Goal: Task Accomplishment & Management: Manage account settings

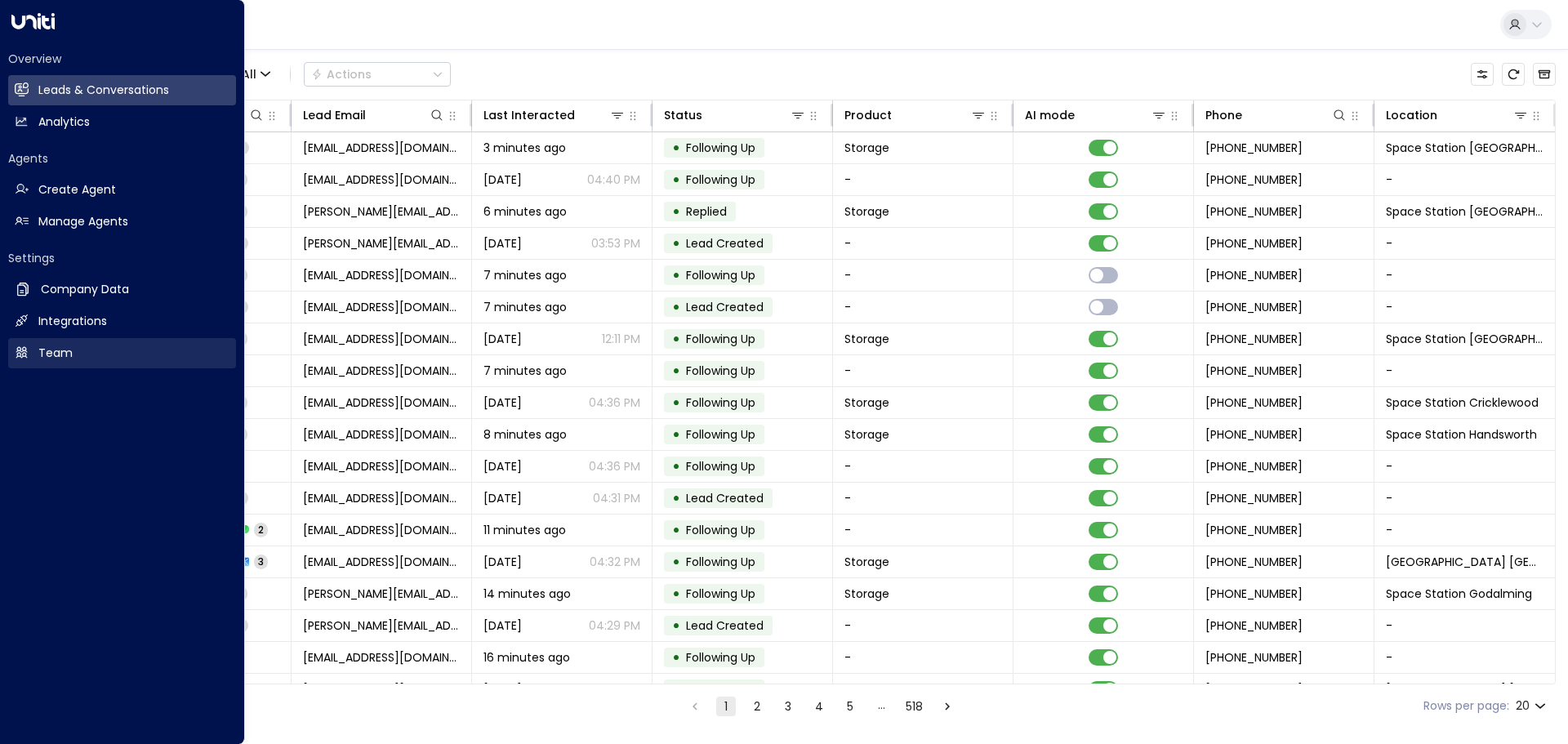
click at [72, 347] on link "Team Team" at bounding box center [122, 353] width 228 height 30
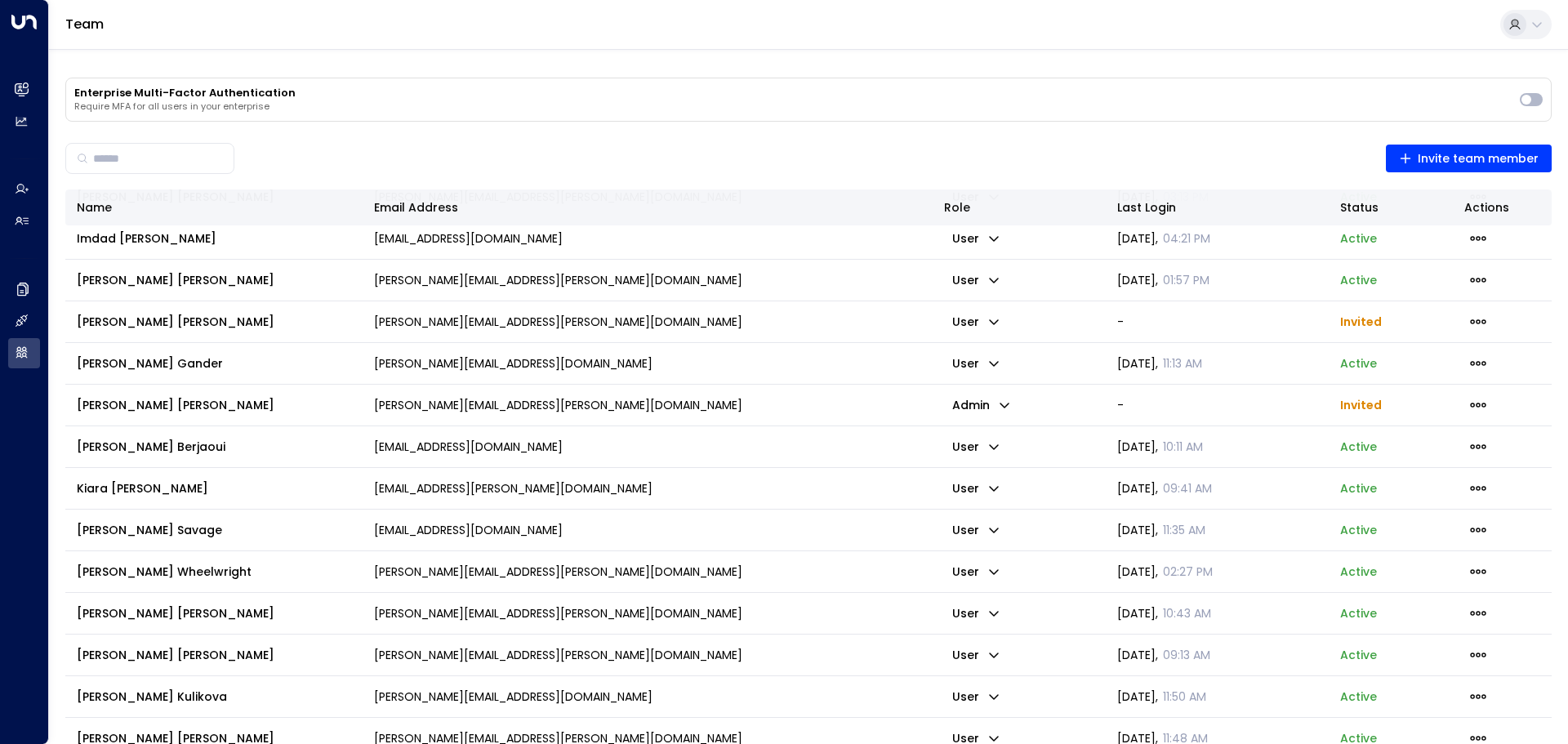
scroll to position [1225, 0]
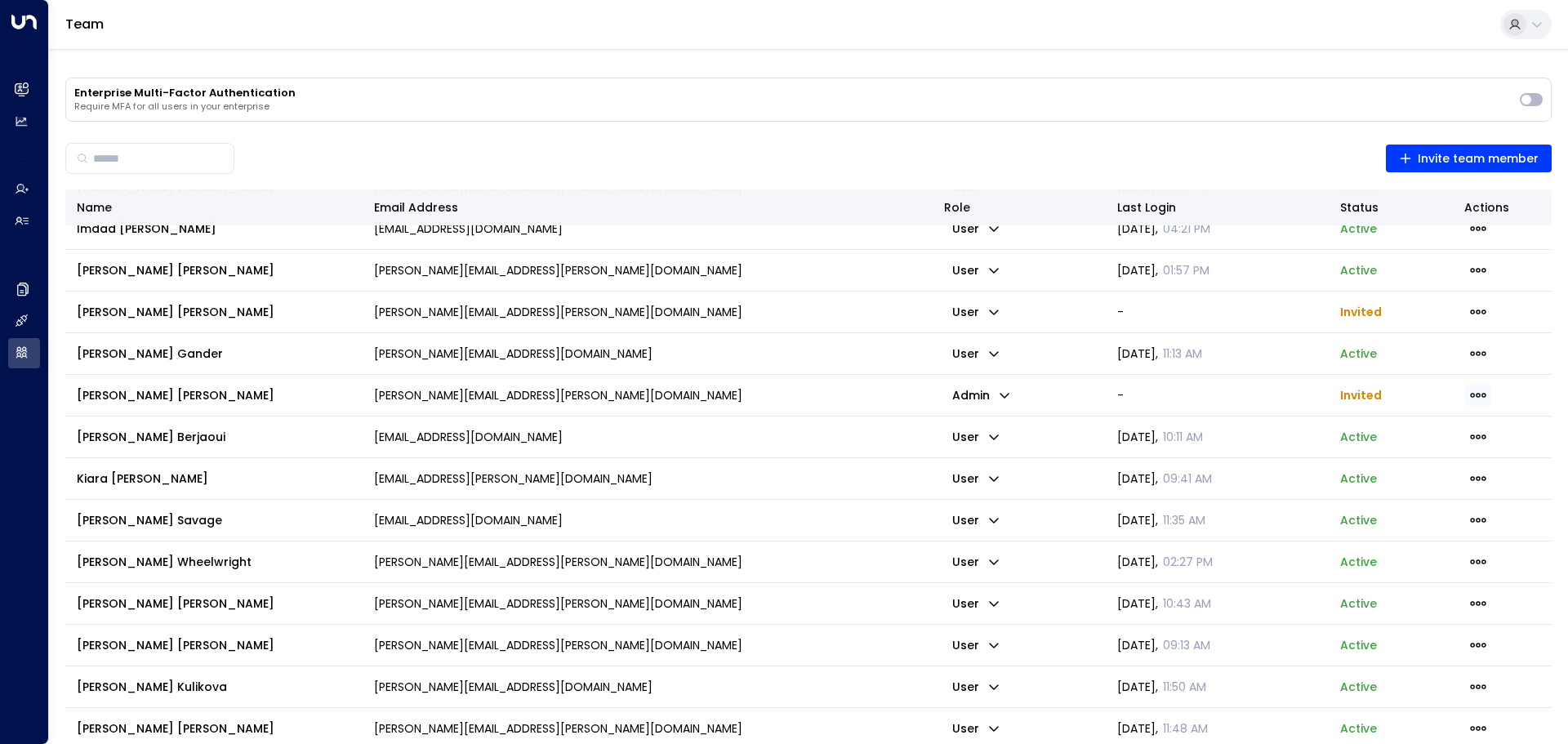
click at [1476, 394] on icon "button" at bounding box center [1478, 395] width 18 height 18
click at [1436, 441] on span "Delete Invite" at bounding box center [1419, 436] width 56 height 10
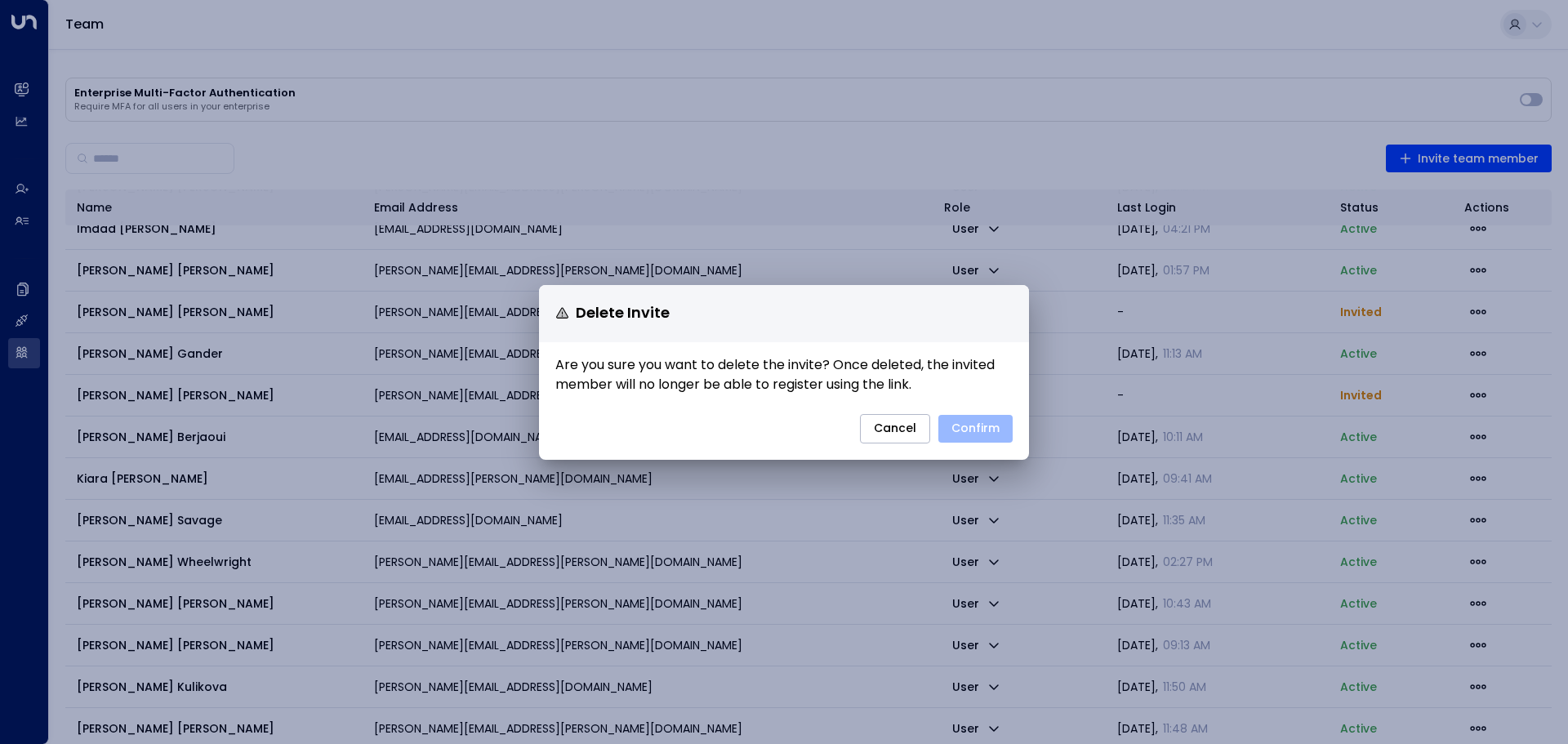
click at [964, 420] on button "Confirm" at bounding box center [976, 428] width 74 height 27
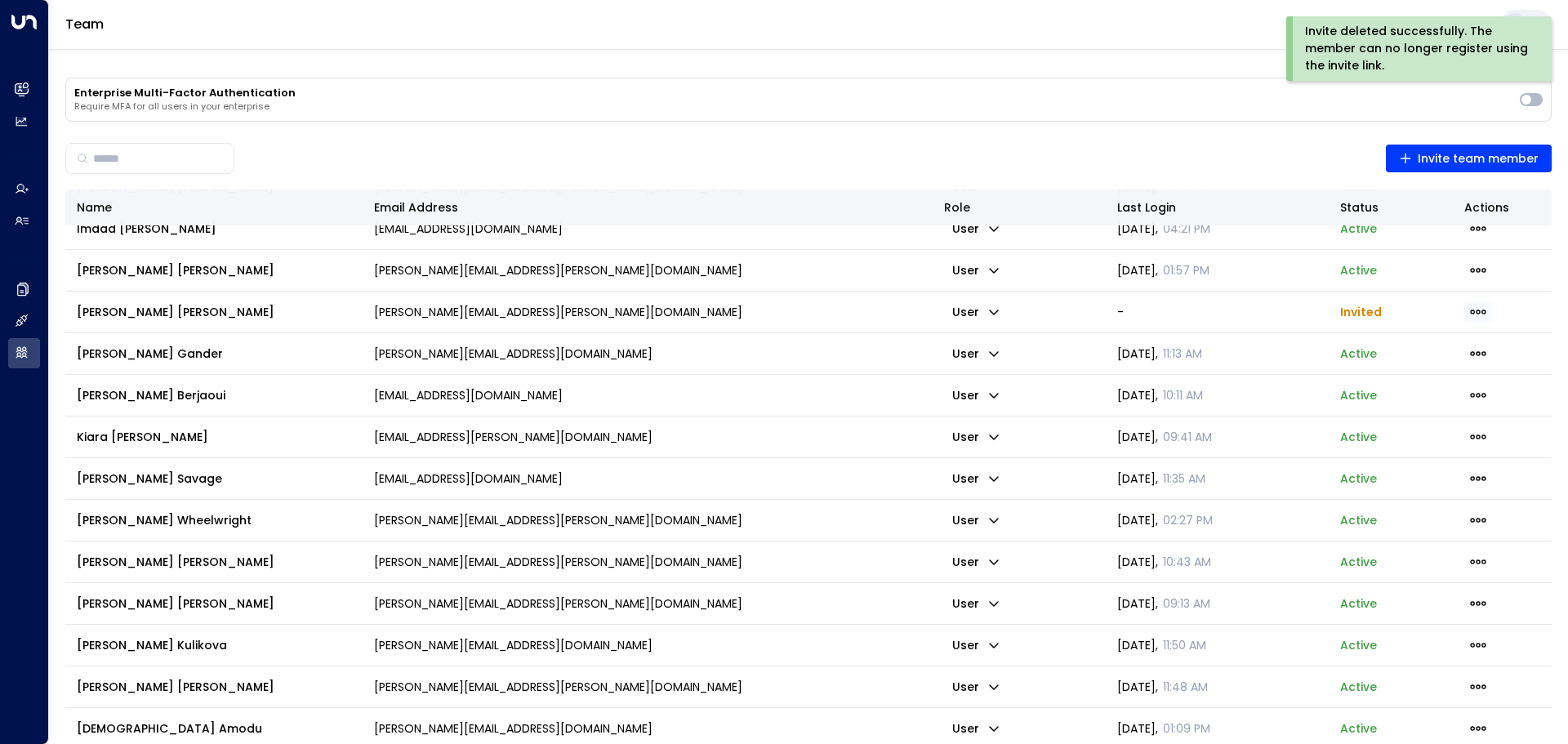
click at [1473, 313] on icon "button" at bounding box center [1478, 311] width 16 height 5
click at [1436, 375] on span "Delete Invite" at bounding box center [1427, 375] width 73 height 18
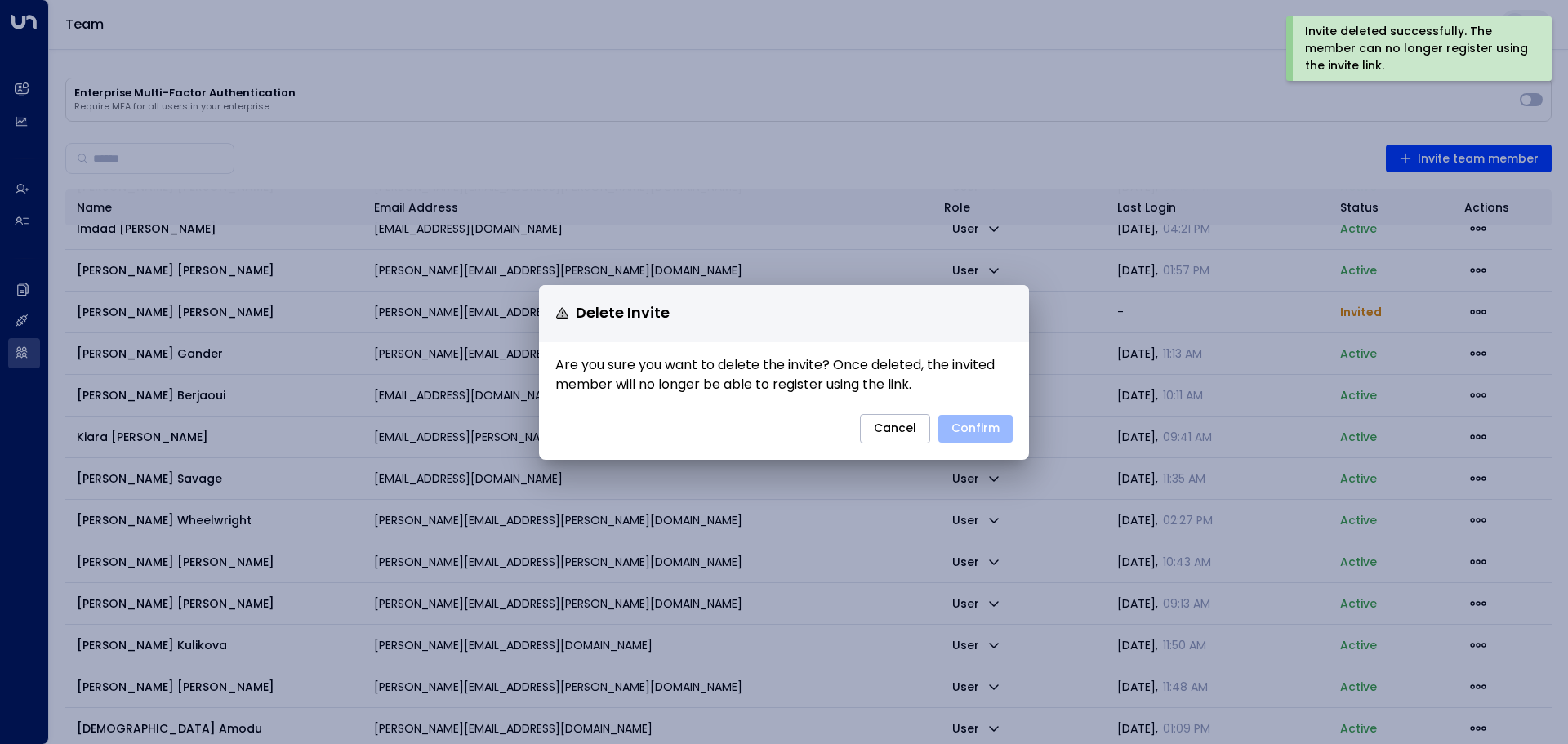
click at [985, 434] on button "Confirm" at bounding box center [976, 428] width 74 height 27
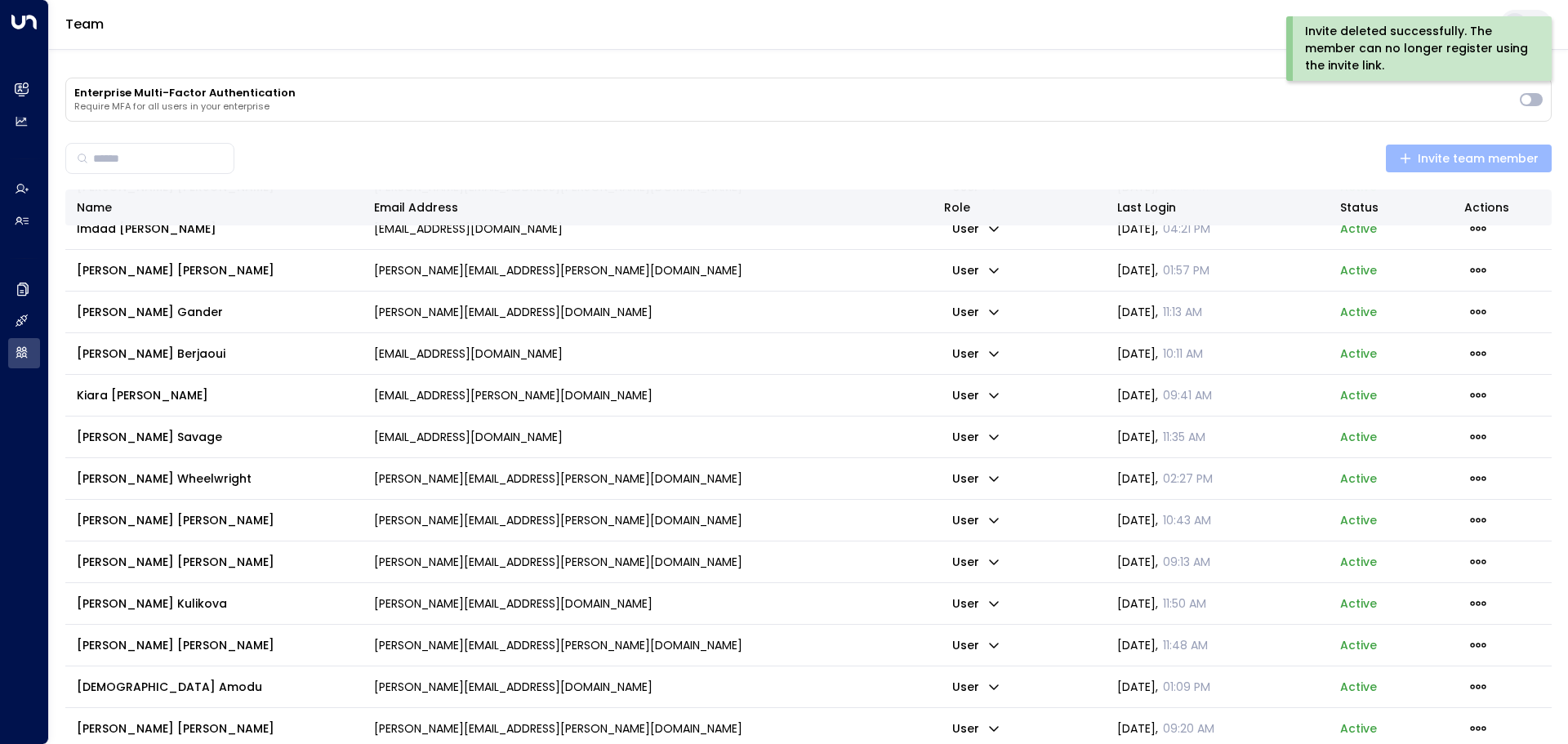
click at [1442, 158] on span "Invite team member" at bounding box center [1469, 158] width 141 height 20
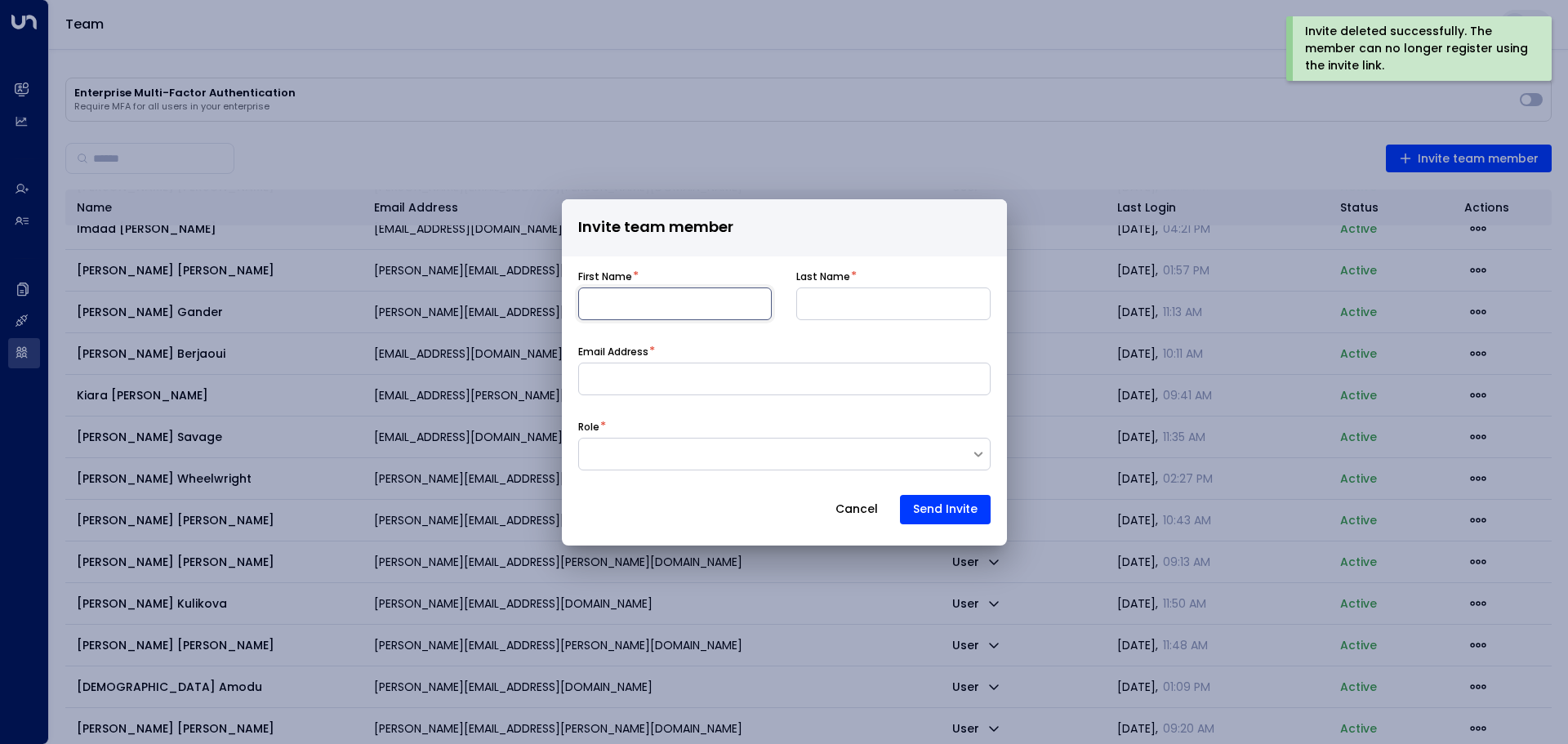
click at [658, 298] on input at bounding box center [675, 303] width 194 height 32
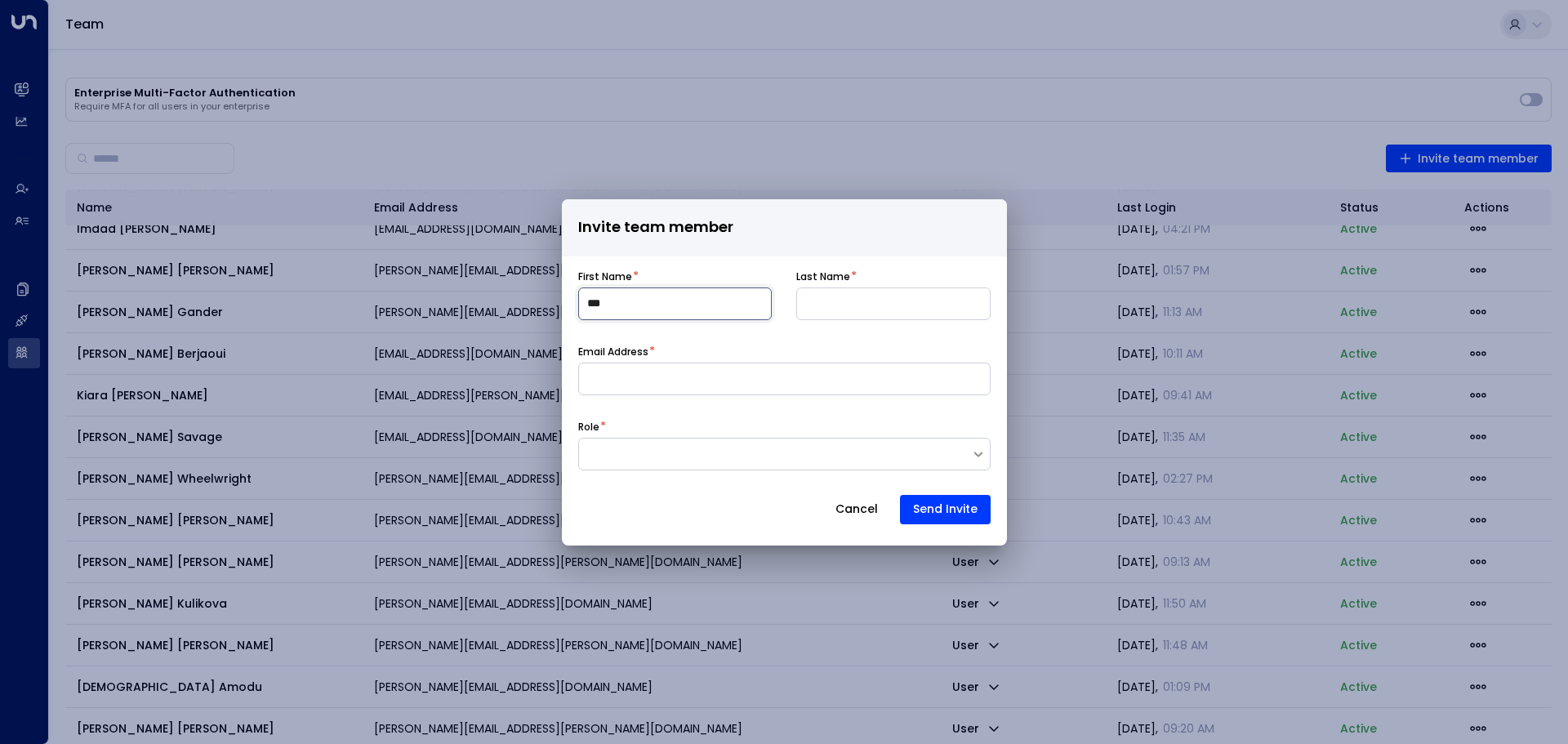
type input "*****"
click at [848, 303] on input at bounding box center [893, 303] width 194 height 32
type input "*****"
click at [676, 371] on input at bounding box center [784, 378] width 413 height 32
type input "**********"
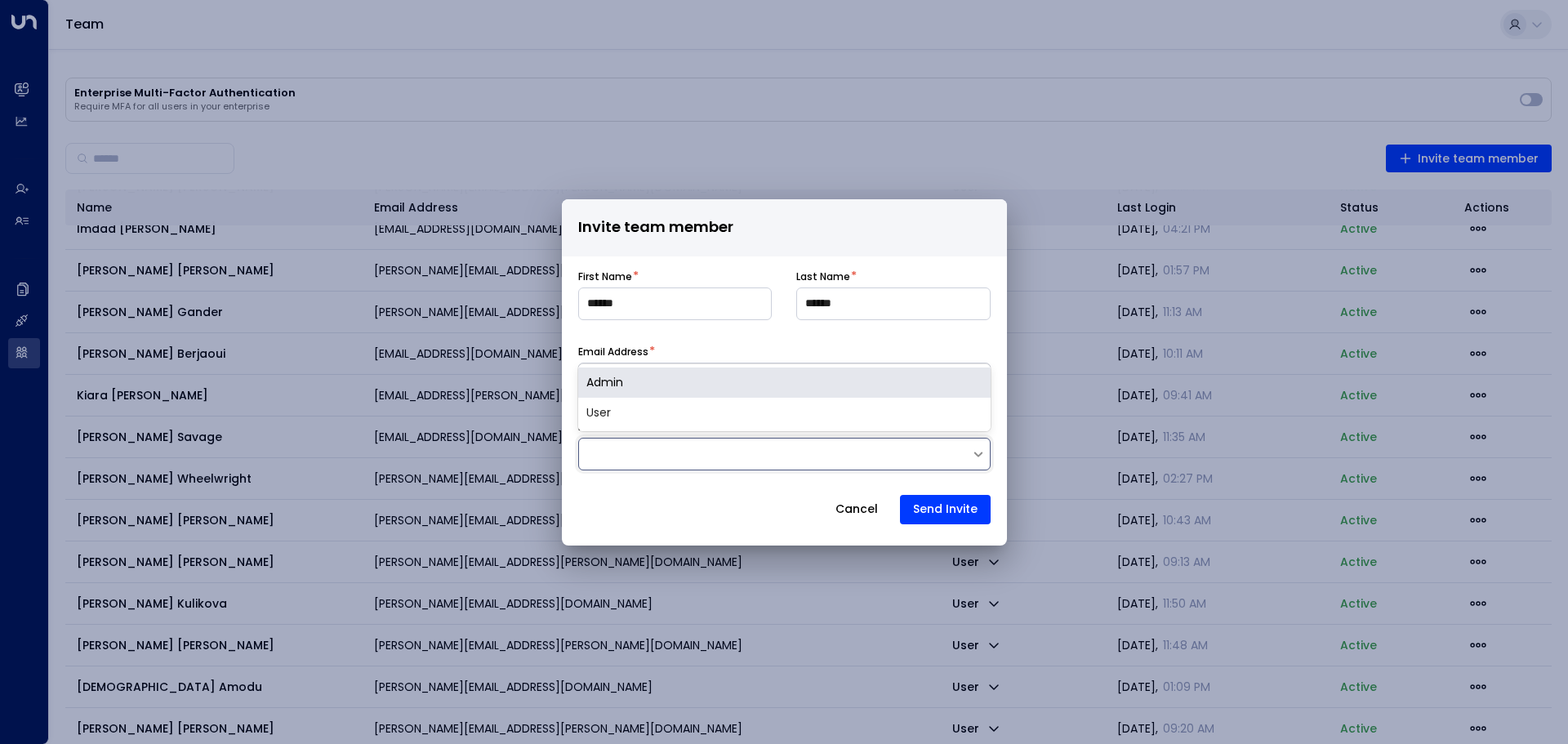
click at [671, 458] on div at bounding box center [776, 452] width 392 height 17
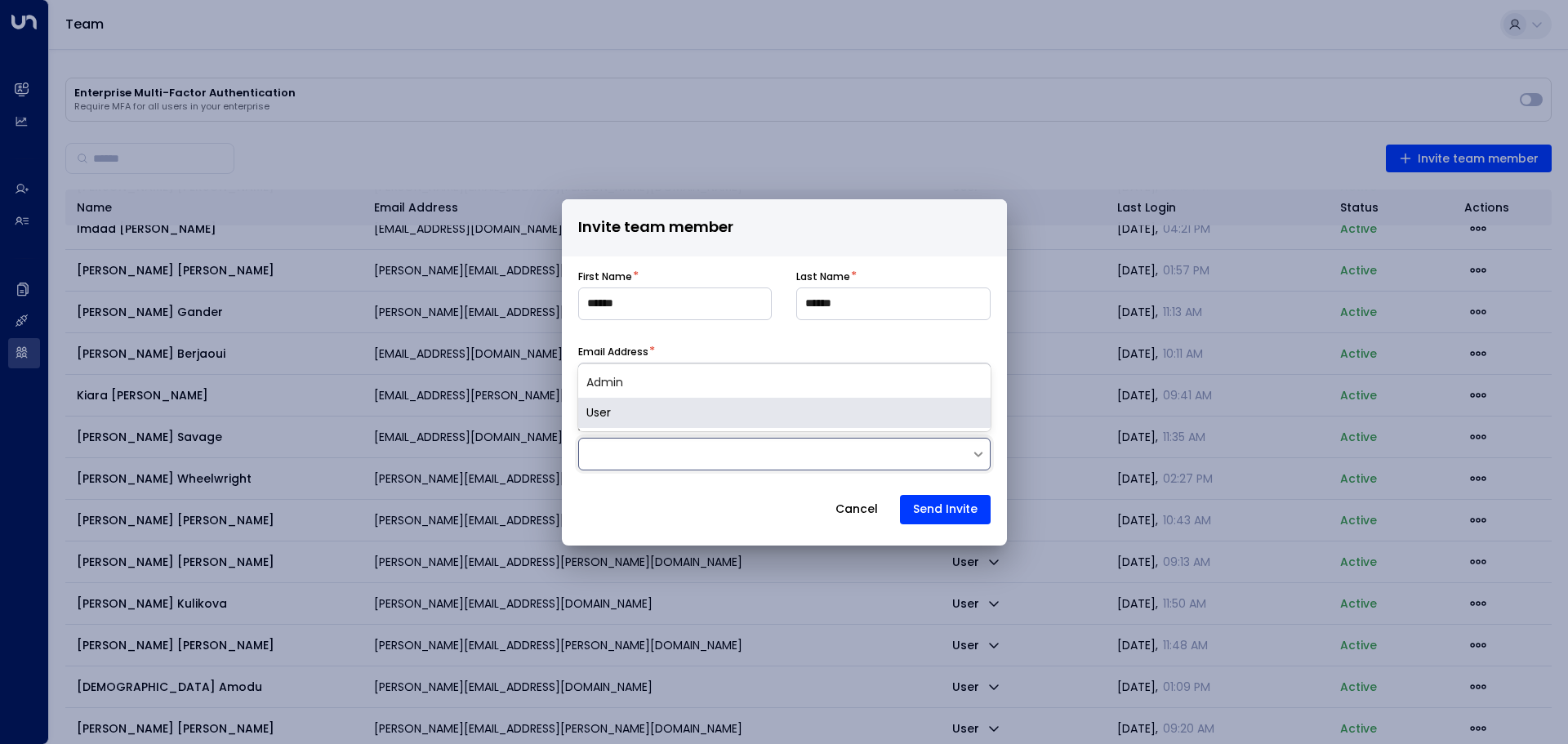
click at [679, 416] on div "User" at bounding box center [784, 412] width 413 height 30
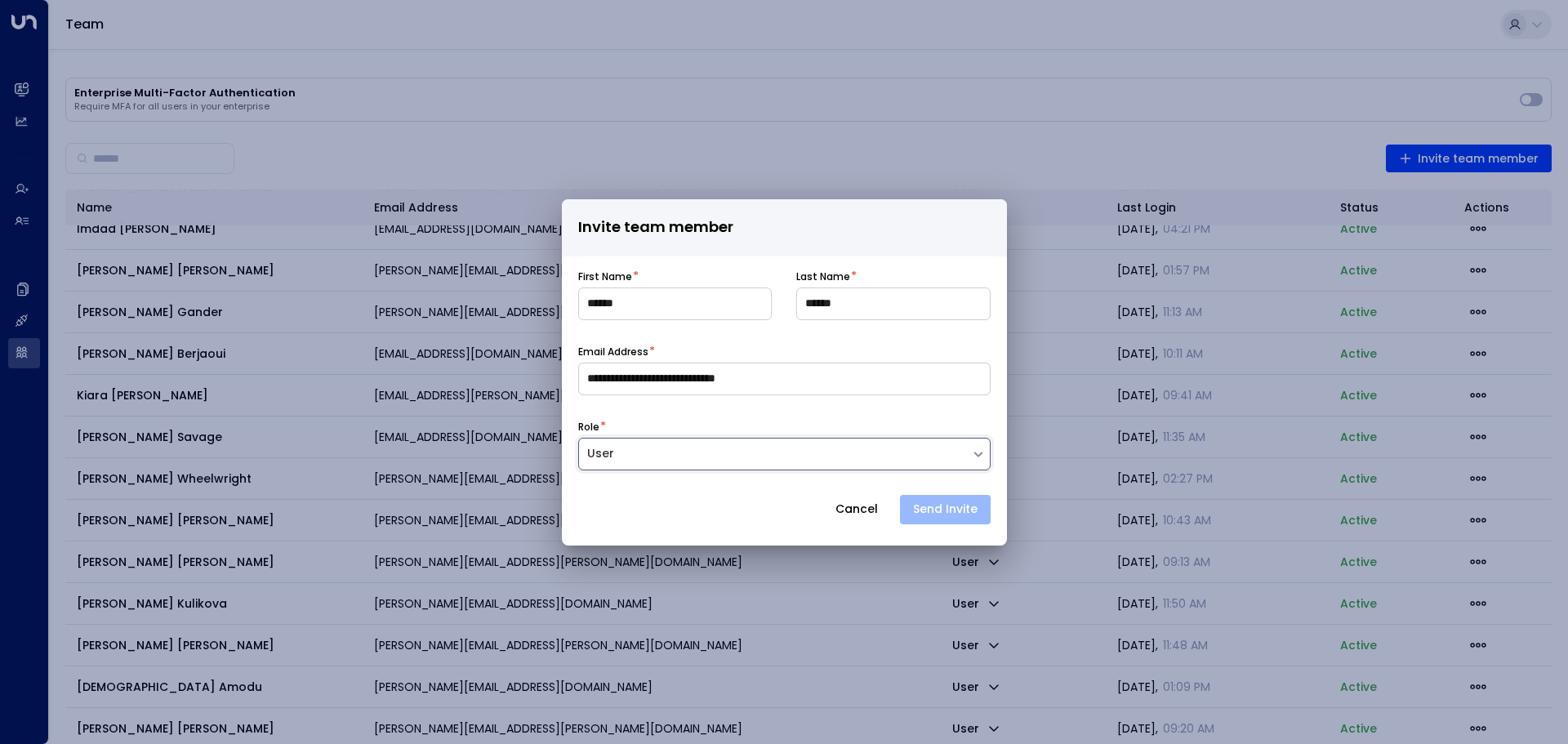
click at [932, 508] on button "Send Invite" at bounding box center [945, 509] width 91 height 29
